Goal: Check status: Check status

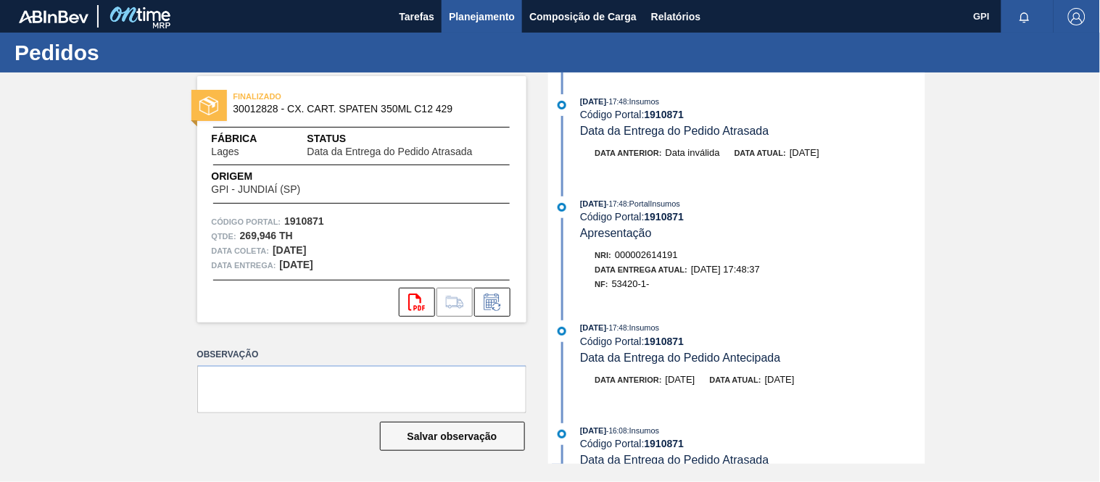
click at [452, 22] on span "Planejamento" at bounding box center [482, 16] width 66 height 17
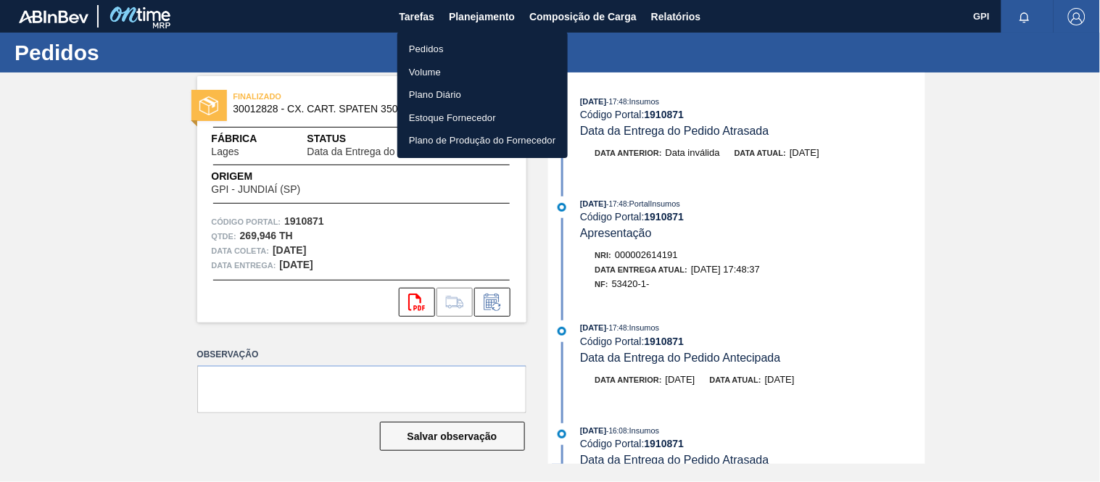
click at [455, 46] on li "Pedidos" at bounding box center [482, 49] width 170 height 23
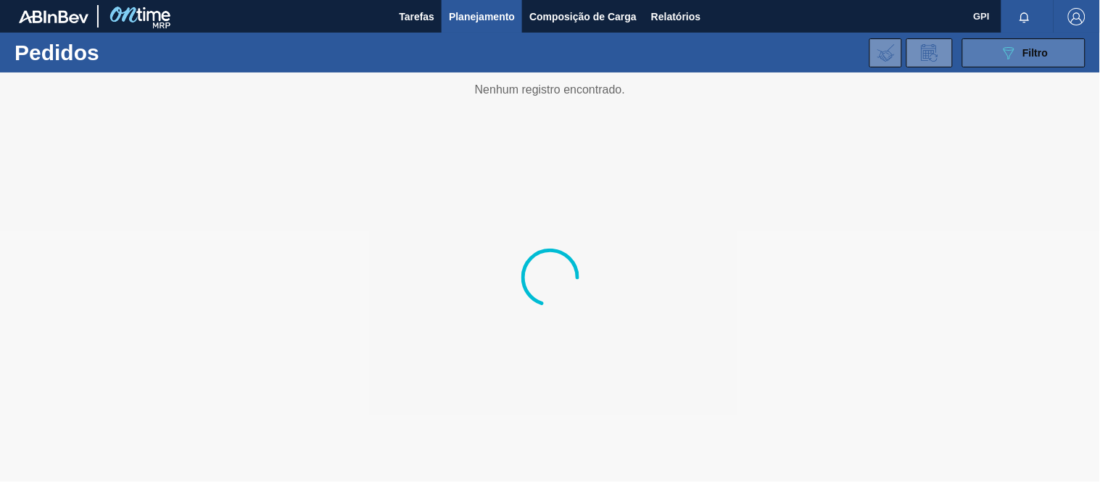
click at [1059, 42] on button "089F7B8B-B2A5-4AFE-B5C0-19BA573D28AC Filtro" at bounding box center [1023, 52] width 123 height 29
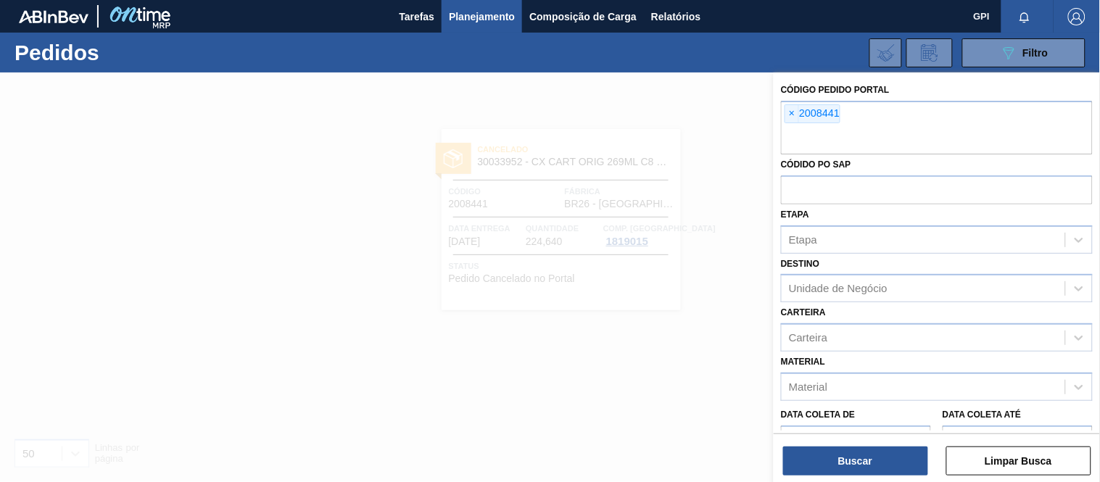
click at [792, 112] on span "×" at bounding box center [792, 113] width 14 height 17
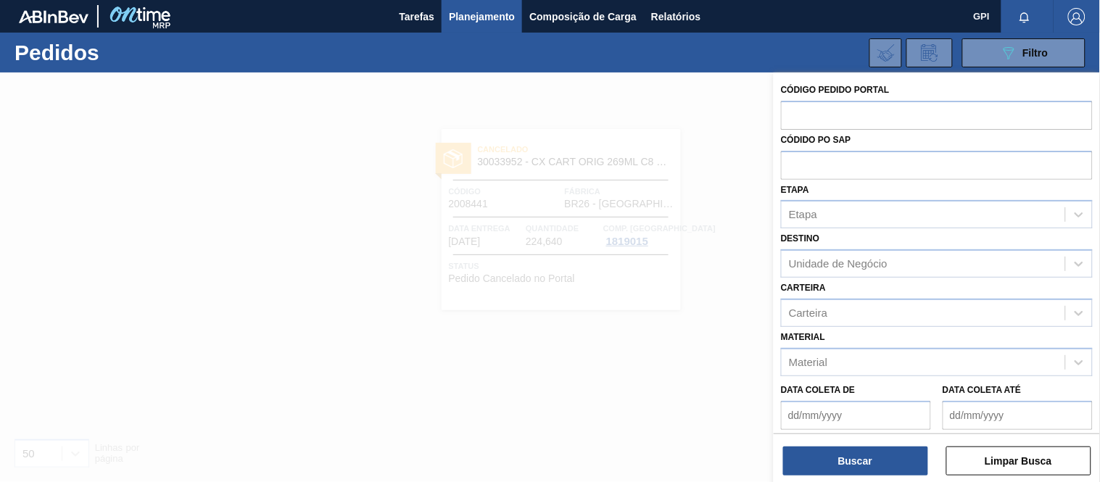
paste input "2008204"
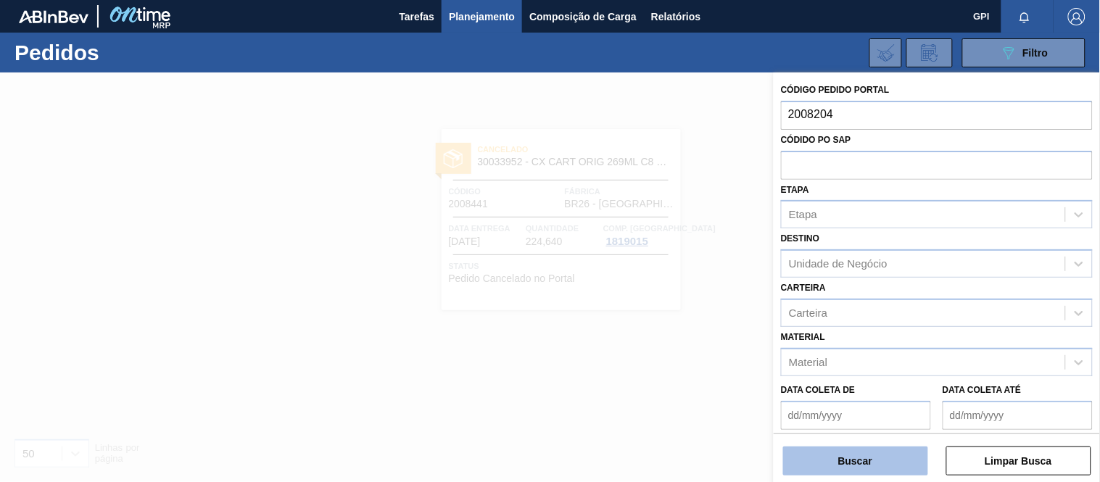
type input "2008204"
click at [863, 469] on button "Buscar" at bounding box center [855, 461] width 145 height 29
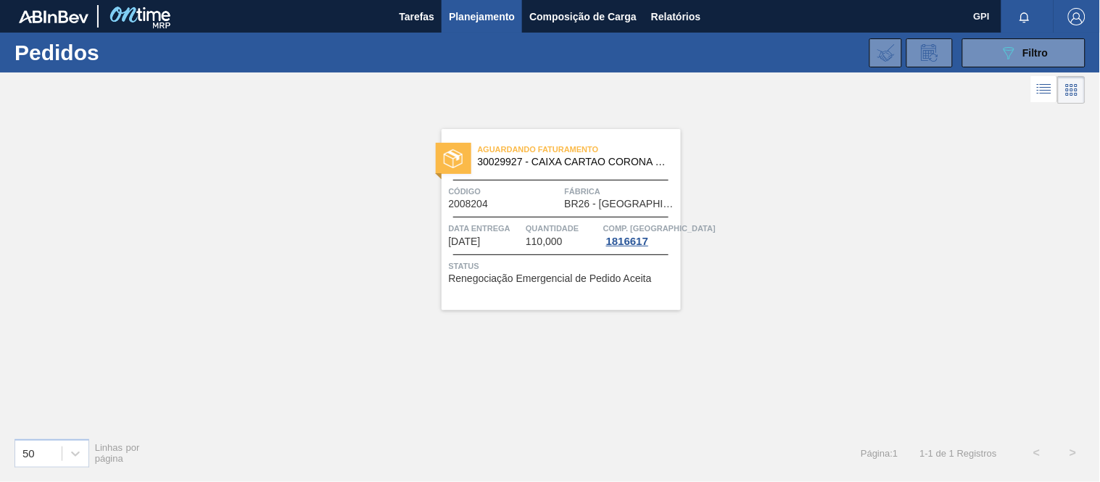
click at [595, 240] on div "Quantidade 110,000" at bounding box center [563, 234] width 74 height 26
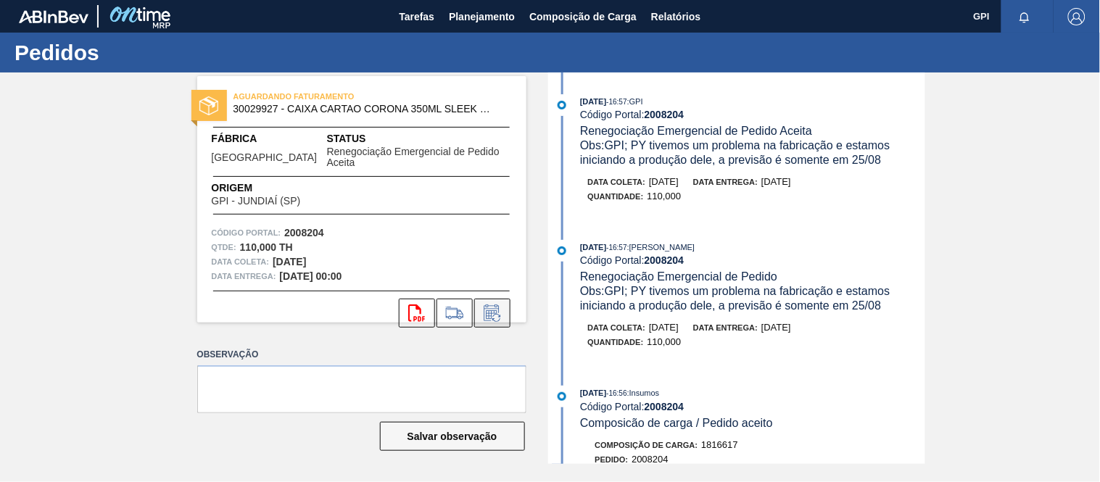
click at [495, 299] on button at bounding box center [492, 313] width 36 height 29
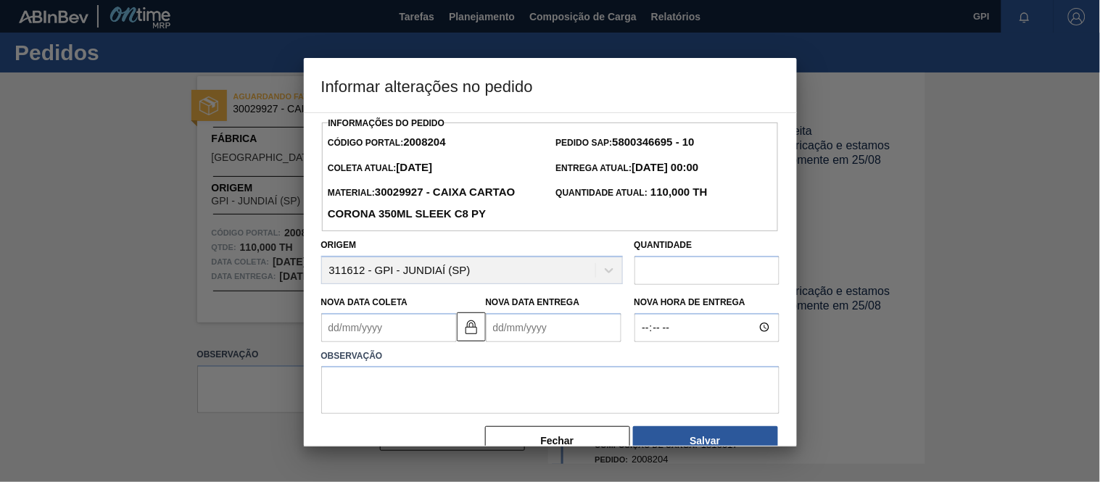
click at [397, 338] on Coleta2008204 "Nova Data Coleta" at bounding box center [389, 327] width 136 height 29
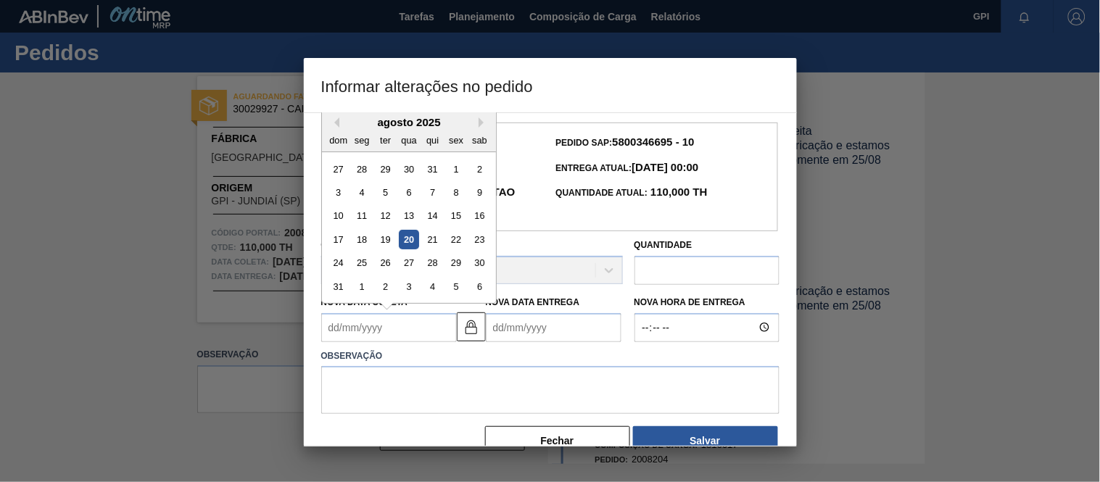
type Coleta2008204 "2"
type Entrega2008204 "03/08/2025"
type Coleta2008204 "22"
type Entrega2008204 "23/08/2025"
click at [453, 241] on div "22" at bounding box center [456, 240] width 20 height 20
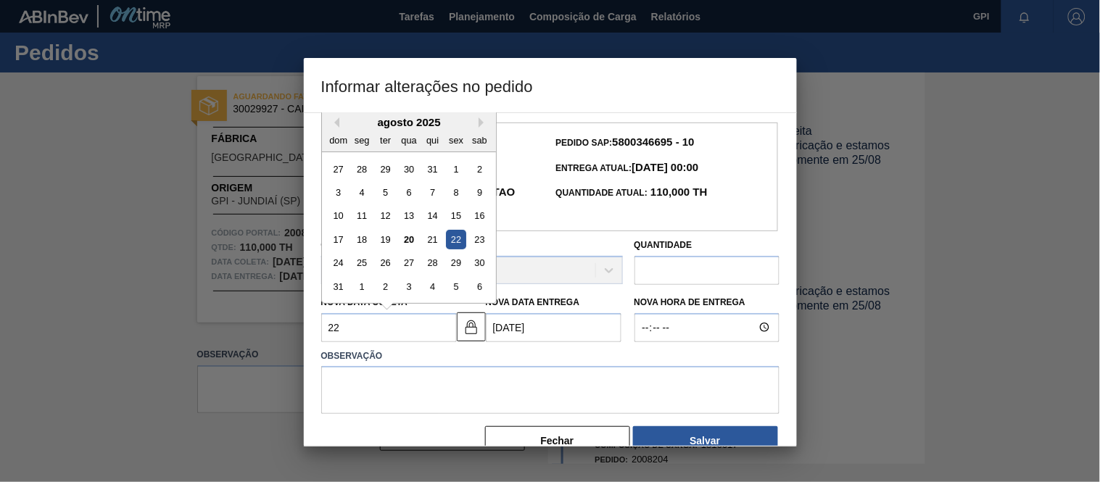
type Coleta2008204 "22/08/2025"
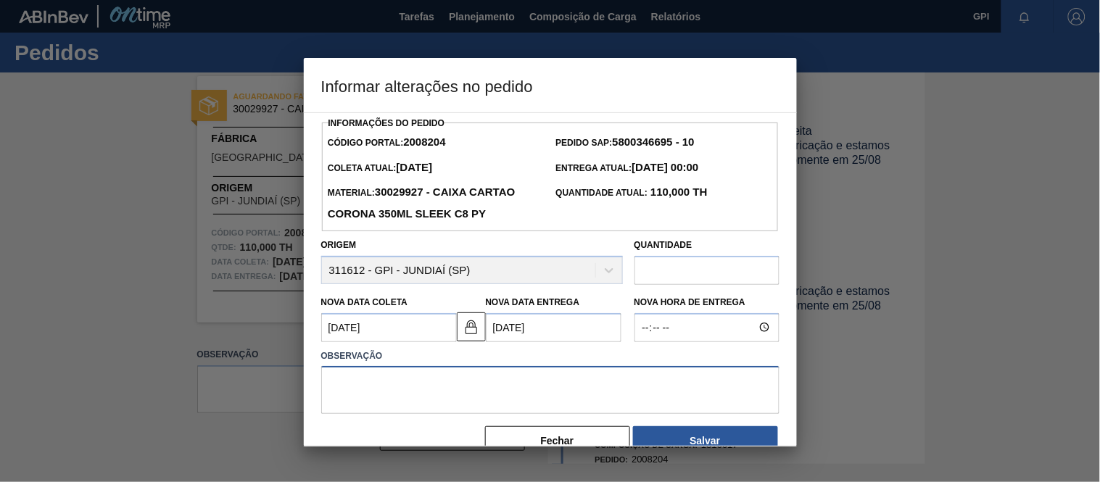
click at [419, 378] on textarea at bounding box center [550, 390] width 458 height 48
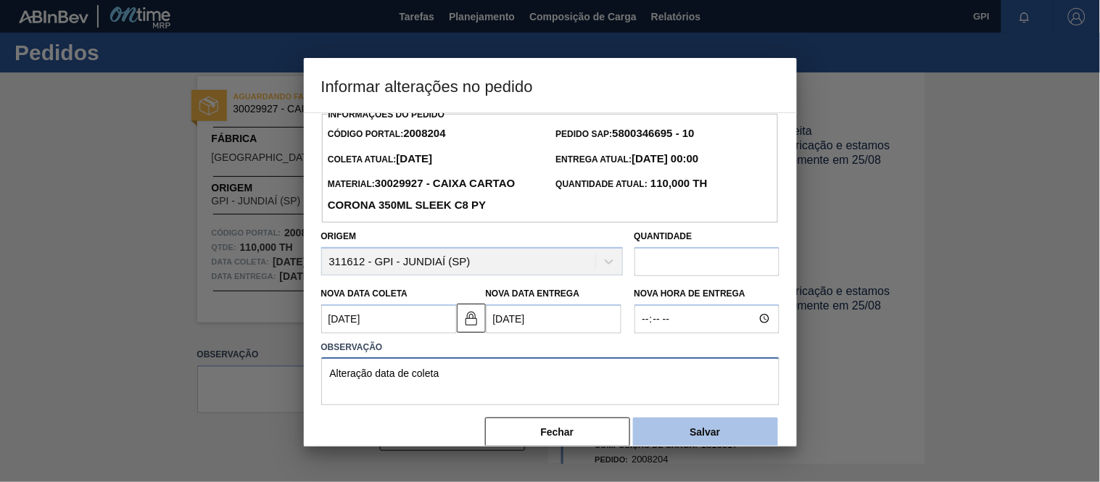
scroll to position [9, 0]
type textarea "Alteração data de coleta"
click at [675, 437] on button "Salvar" at bounding box center [705, 431] width 145 height 29
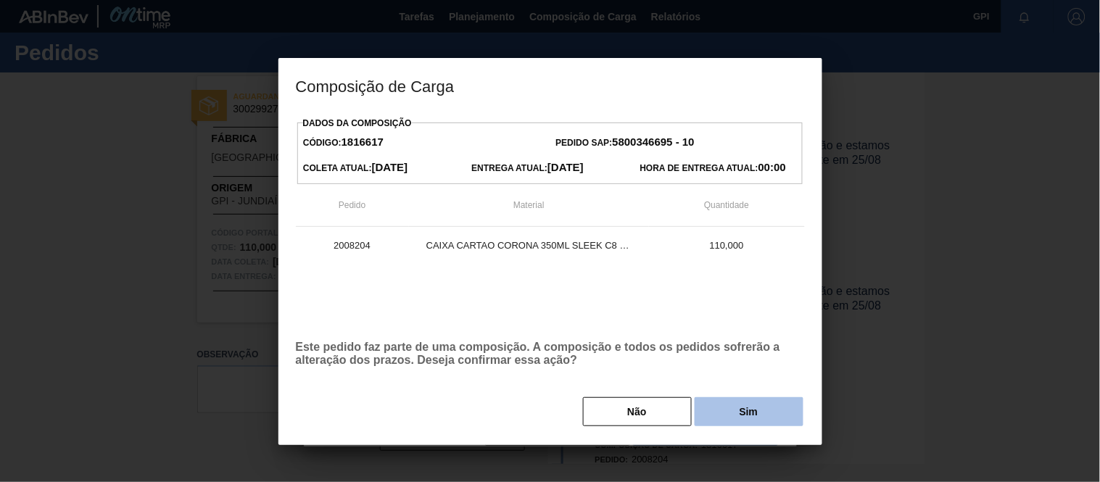
click at [735, 408] on button "Sim" at bounding box center [749, 411] width 109 height 29
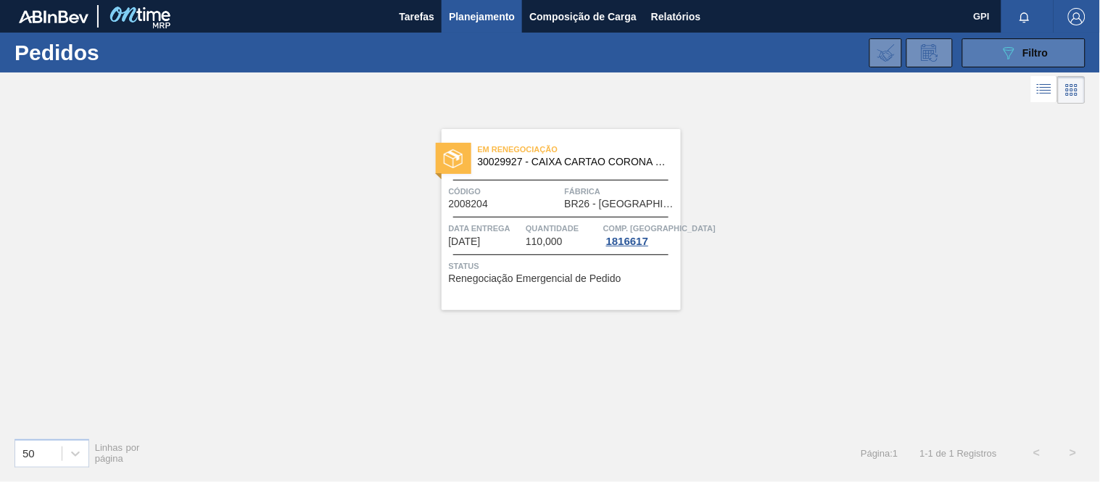
click at [1039, 45] on div "089F7B8B-B2A5-4AFE-B5C0-19BA573D28AC Filtro" at bounding box center [1024, 52] width 49 height 17
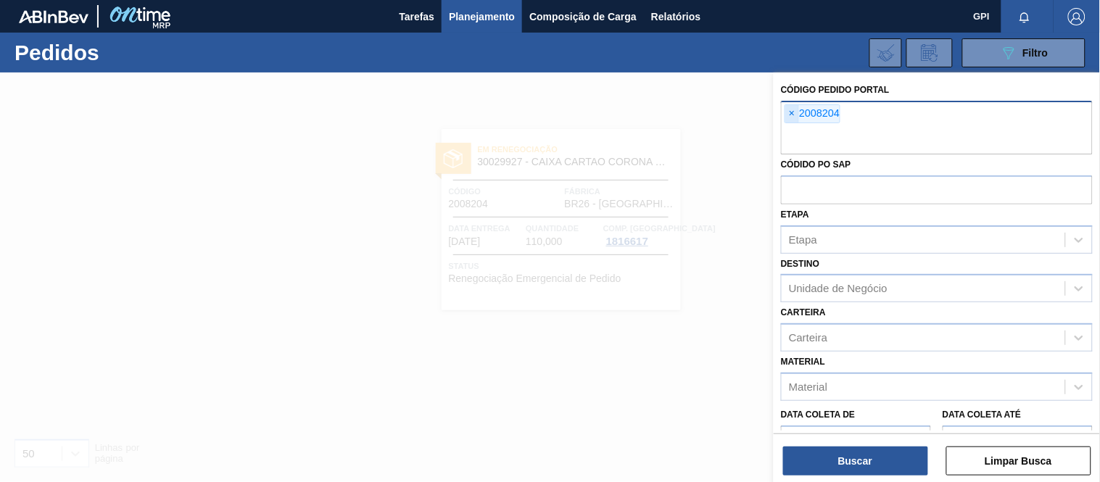
click at [788, 111] on span "×" at bounding box center [792, 113] width 14 height 17
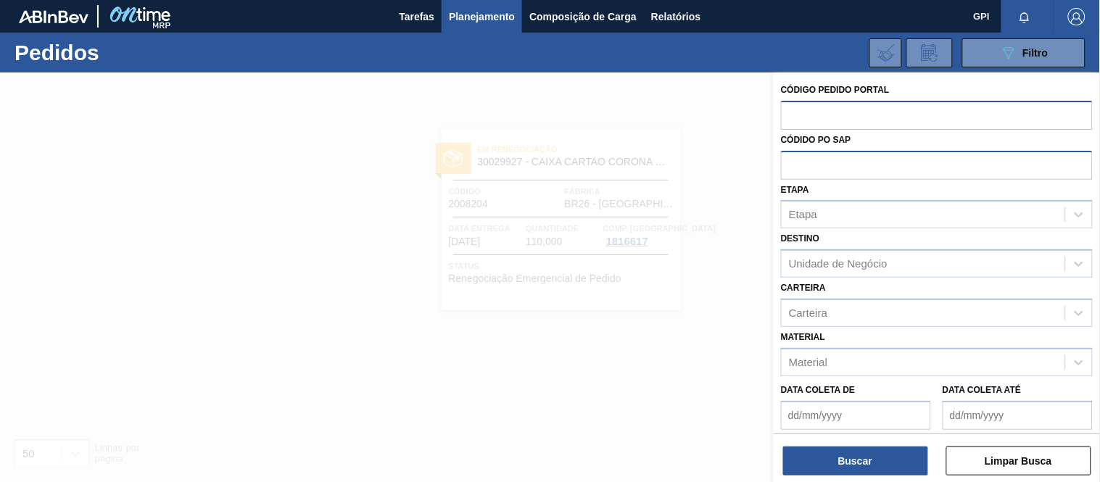
paste input "2003114"
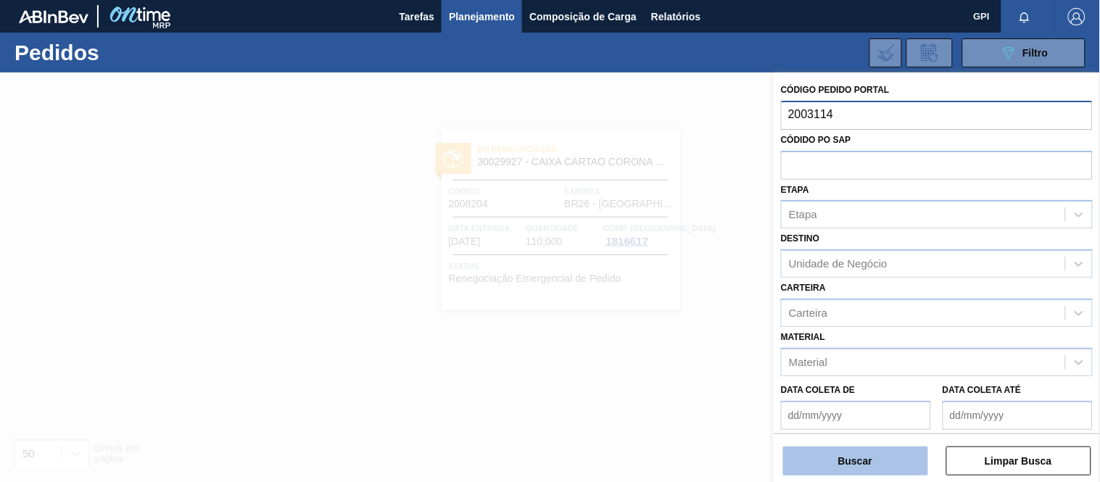
type input "2003114"
click at [831, 464] on button "Buscar" at bounding box center [855, 461] width 145 height 29
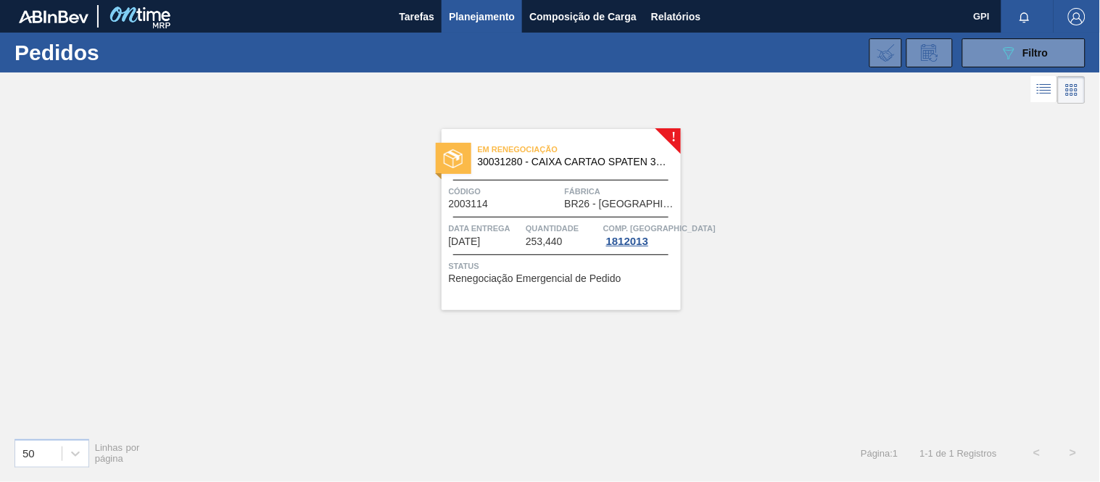
click at [561, 176] on div "Em renegociação 30031280 - CAIXA CARTAO SPATEN 350ML OPEN CORNER Código 2003114…" at bounding box center [561, 219] width 239 height 181
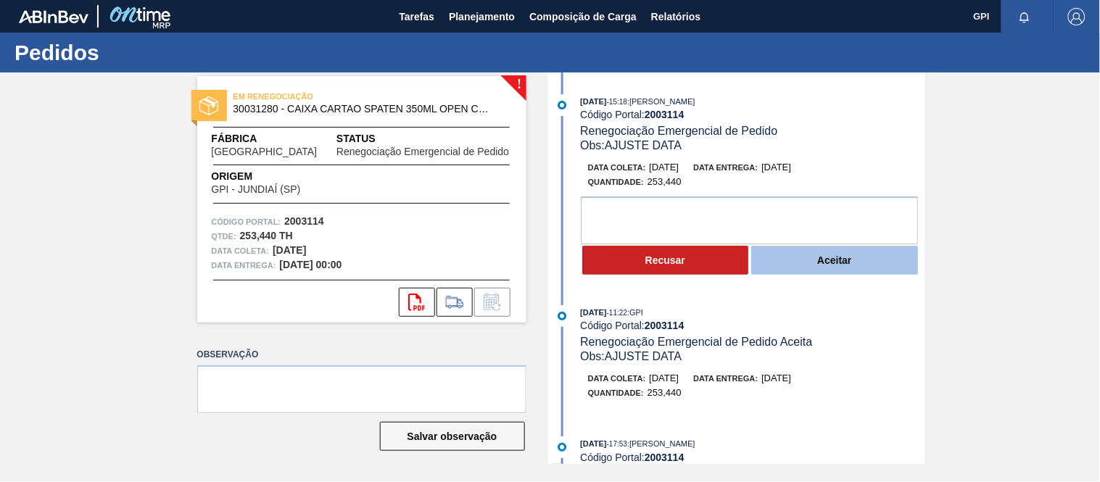
click at [809, 263] on button "Aceitar" at bounding box center [834, 260] width 167 height 29
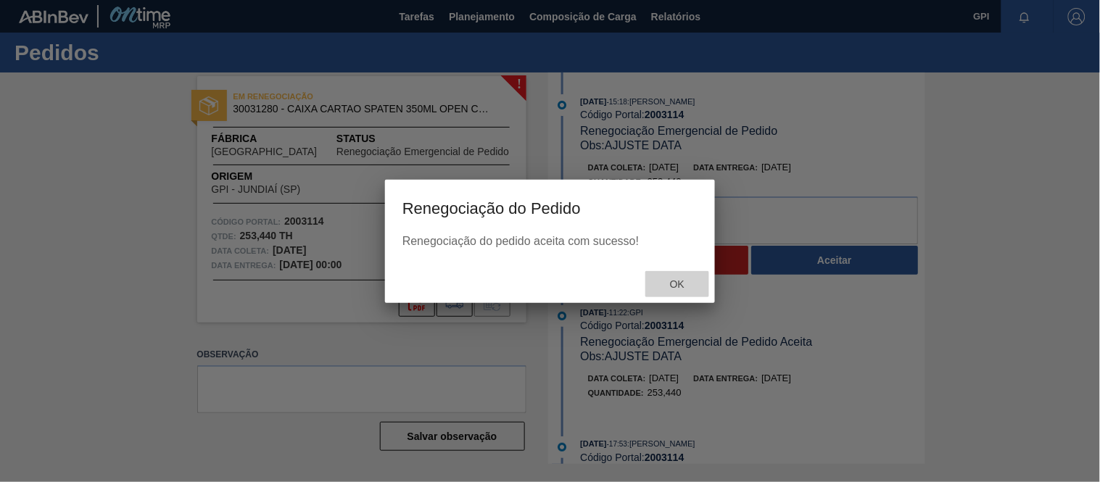
click at [669, 276] on div "Ok" at bounding box center [677, 284] width 64 height 27
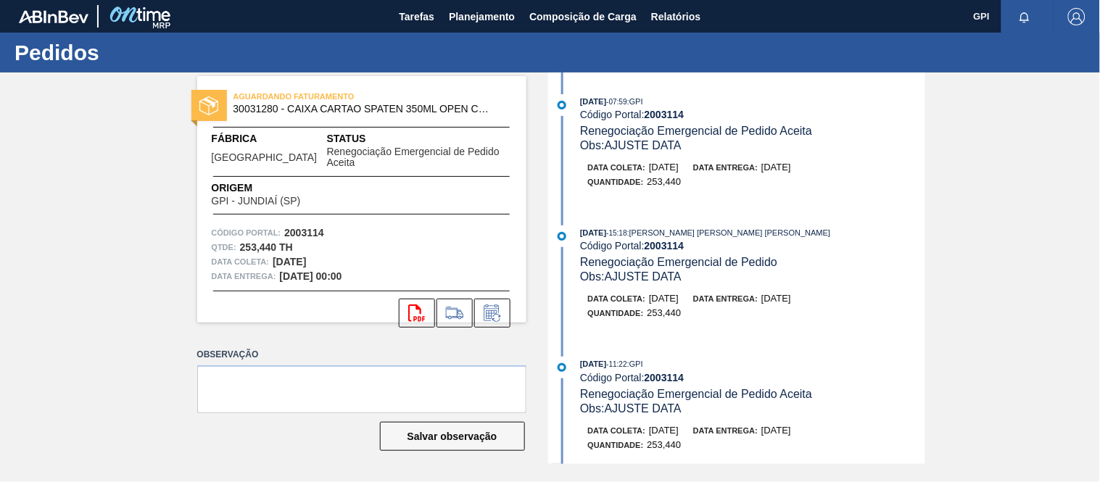
drag, startPoint x: 327, startPoint y: 254, endPoint x: 273, endPoint y: 254, distance: 54.4
click at [273, 255] on div "Data [PERSON_NAME]: [DATE]" at bounding box center [362, 262] width 300 height 15
copy strong "[DATE]"
